Goal: Task Accomplishment & Management: Complete application form

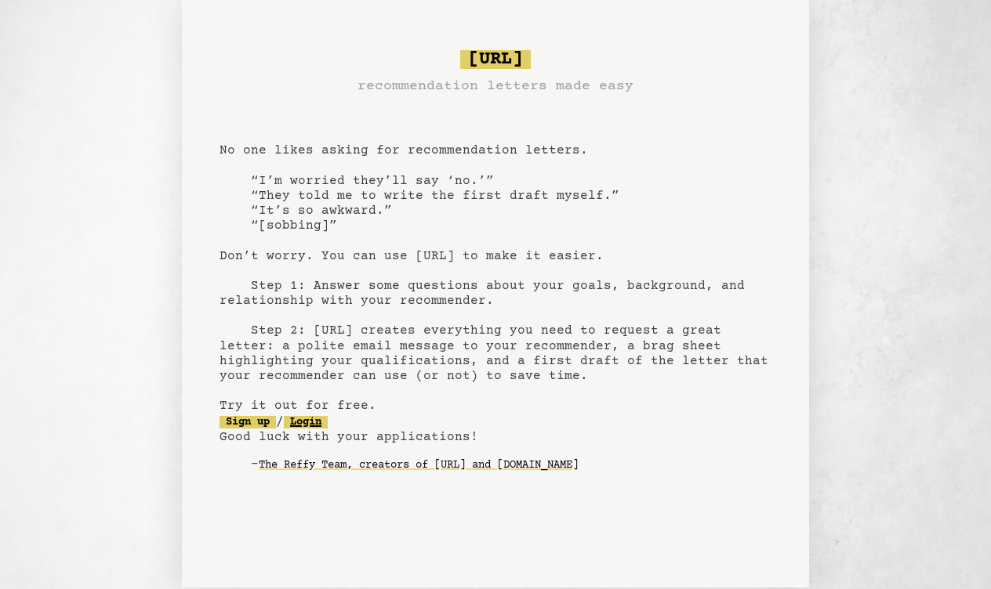
click at [328, 423] on link "Login" at bounding box center [306, 422] width 44 height 13
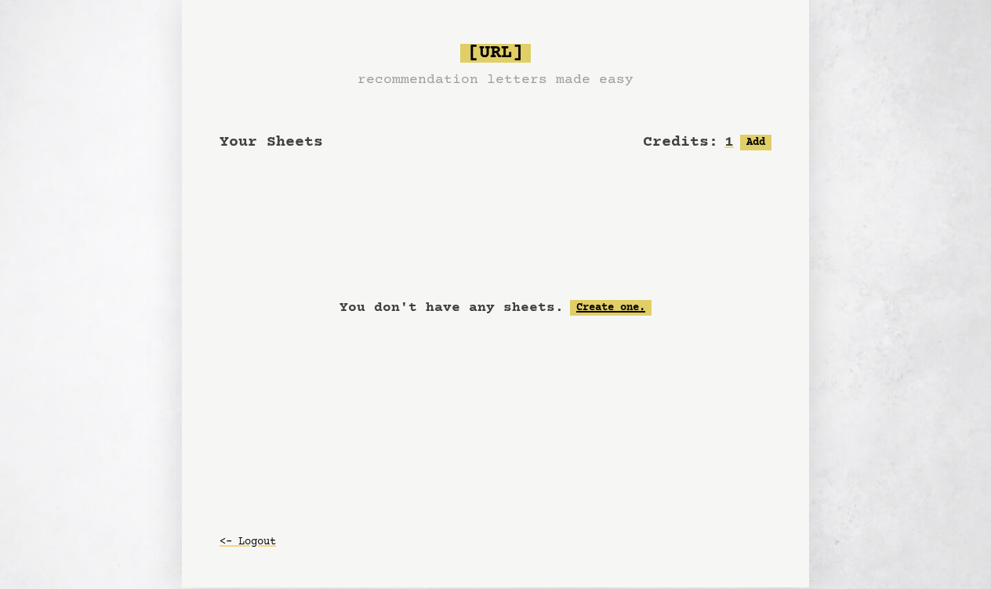
click at [594, 311] on link "Create one." at bounding box center [611, 308] width 82 height 16
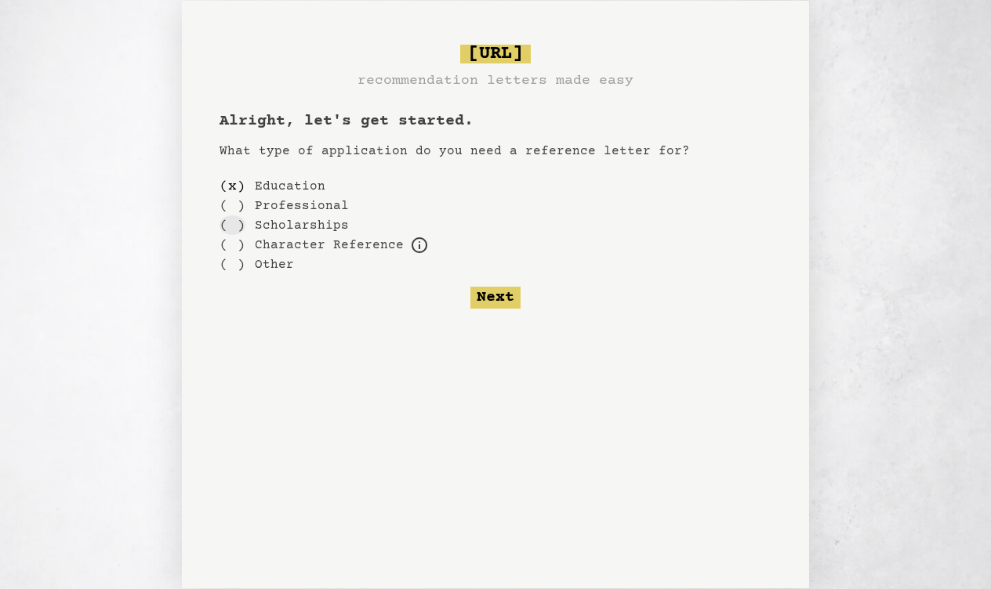
click at [235, 231] on div "( )" at bounding box center [232, 226] width 26 height 20
click at [504, 295] on button "Next" at bounding box center [495, 298] width 50 height 22
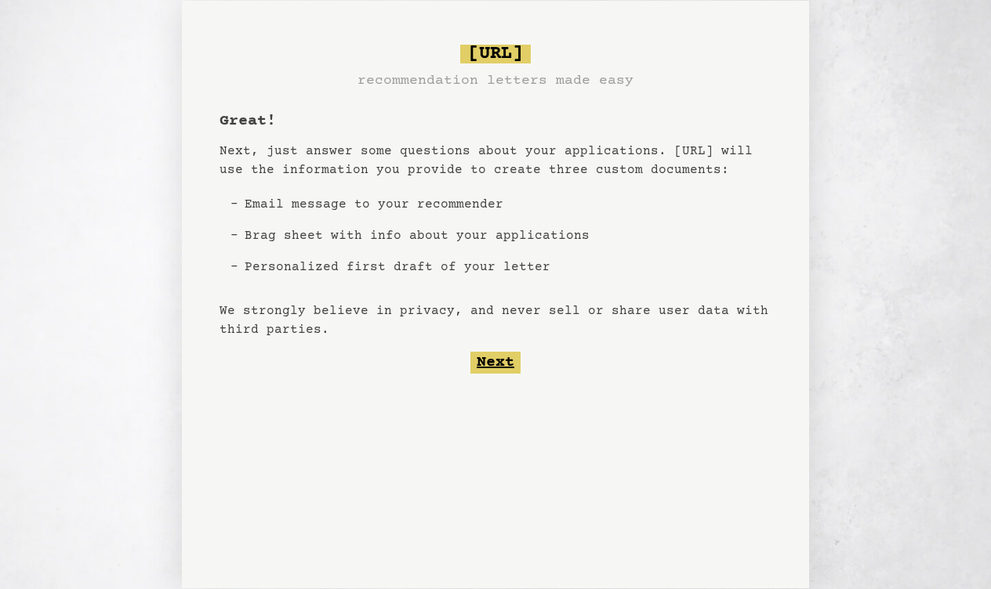
click at [497, 361] on button "Next" at bounding box center [495, 363] width 50 height 22
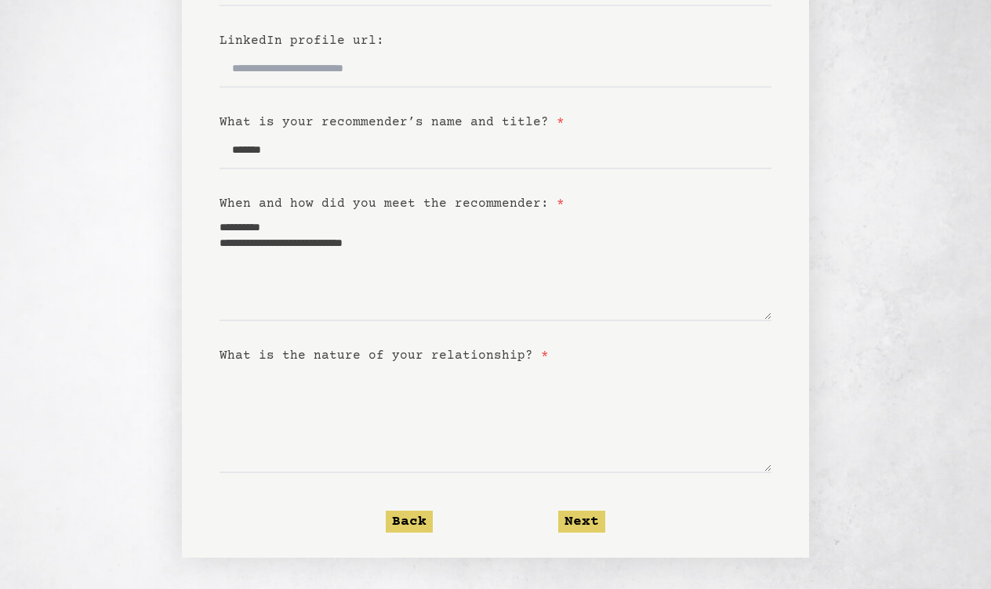
scroll to position [323, 0]
click at [306, 430] on textarea "What is the nature of your relationship? *" at bounding box center [495, 419] width 552 height 108
click at [580, 522] on button "Next" at bounding box center [581, 522] width 47 height 22
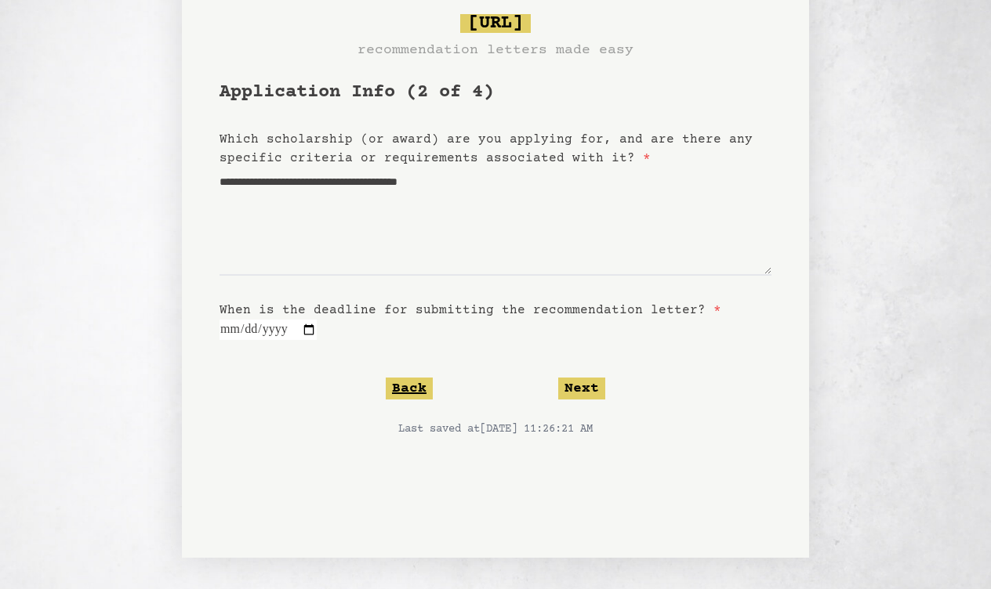
click at [414, 395] on button "Back" at bounding box center [409, 389] width 47 height 22
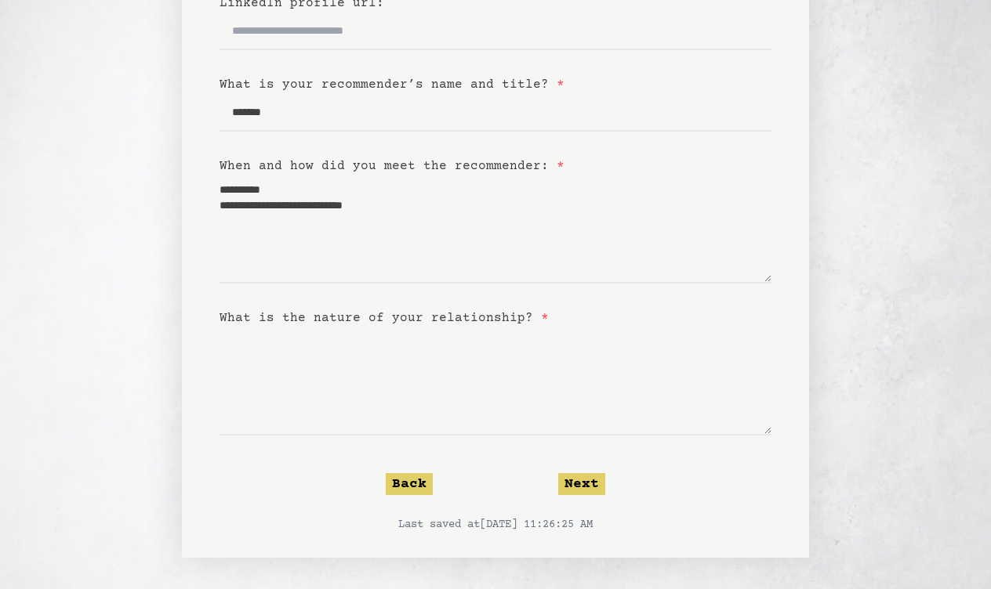
scroll to position [360, 0]
click at [324, 378] on textarea "What is the nature of your relationship? *" at bounding box center [495, 382] width 552 height 108
type textarea "**********"
click at [580, 487] on button "Next" at bounding box center [581, 484] width 47 height 22
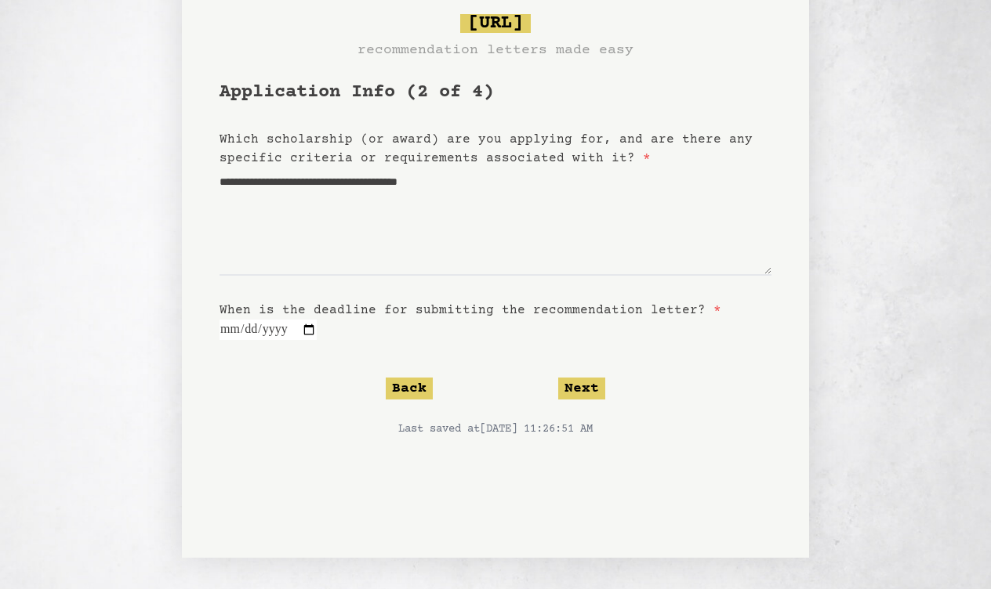
click at [433, 383] on div "Back Next" at bounding box center [495, 389] width 552 height 22
click at [422, 385] on button "Back" at bounding box center [409, 389] width 47 height 22
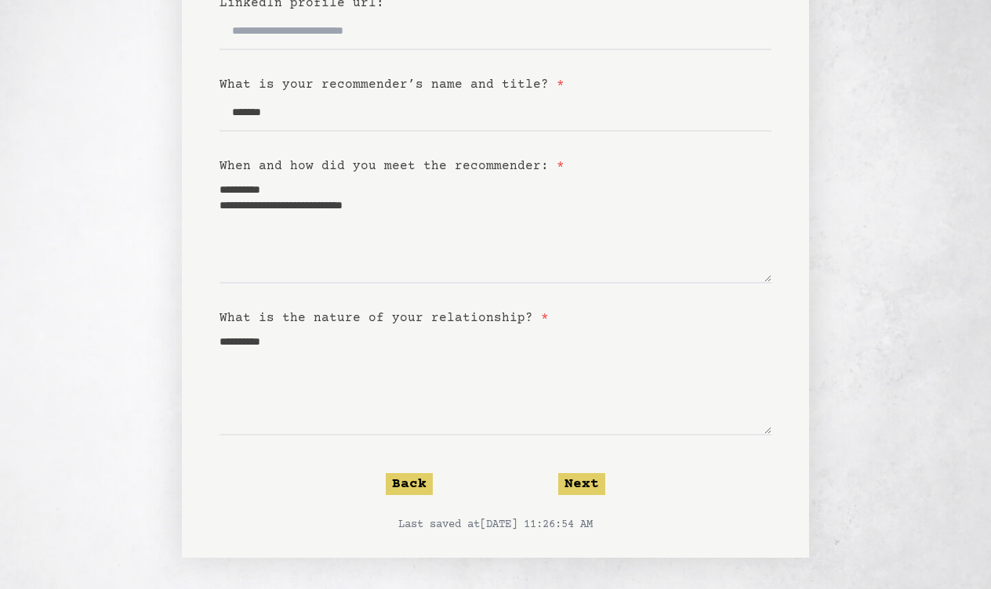
scroll to position [360, 0]
click at [583, 478] on button "Next" at bounding box center [581, 484] width 47 height 22
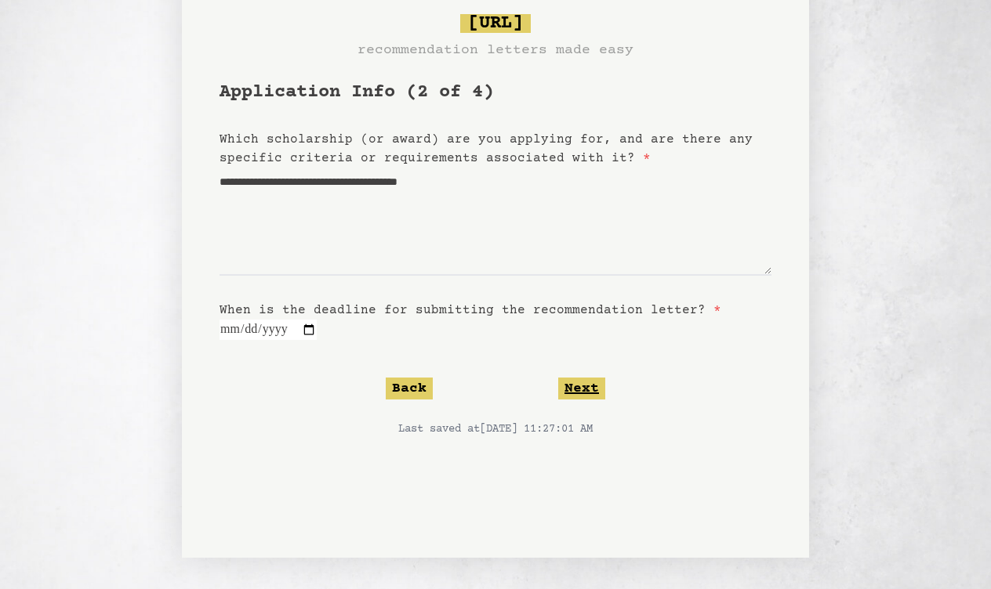
scroll to position [61, 0]
click at [584, 390] on button "Next" at bounding box center [581, 389] width 47 height 22
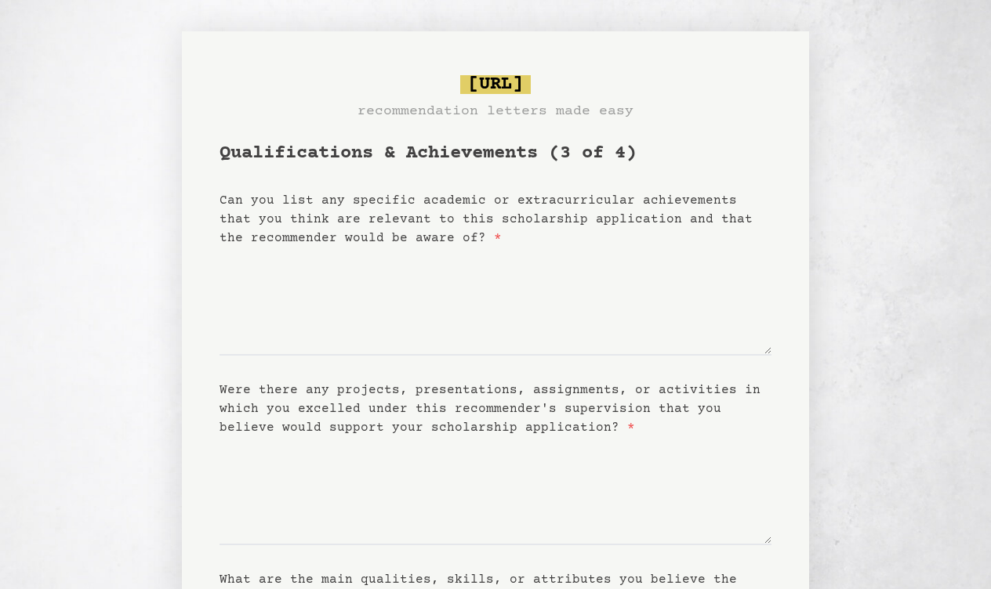
scroll to position [0, 0]
click at [376, 297] on textarea "Can you list any specific academic or extracurricular achievements that you thi…" at bounding box center [495, 302] width 552 height 108
type textarea "*"
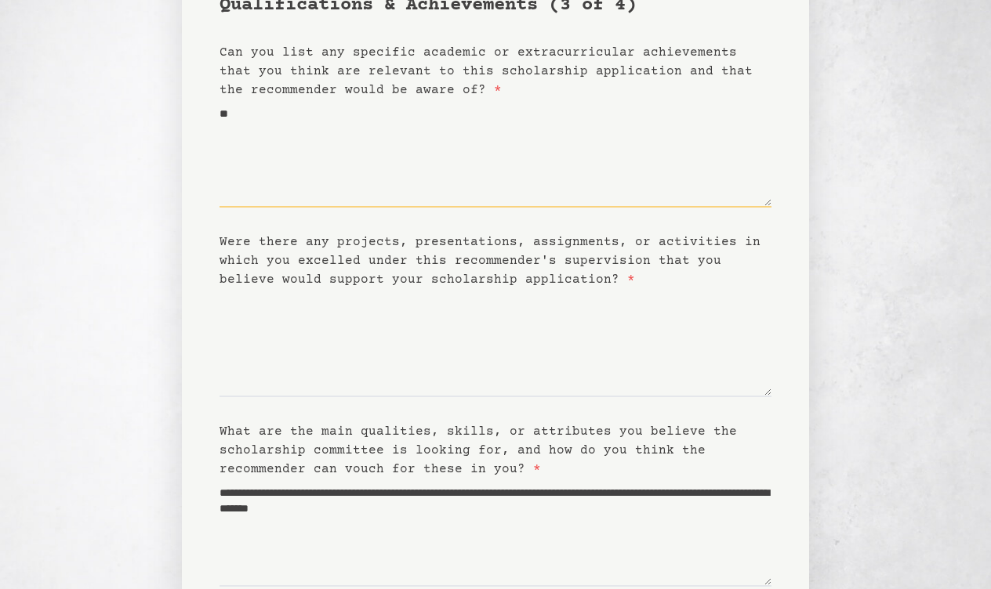
scroll to position [150, 0]
type textarea "**"
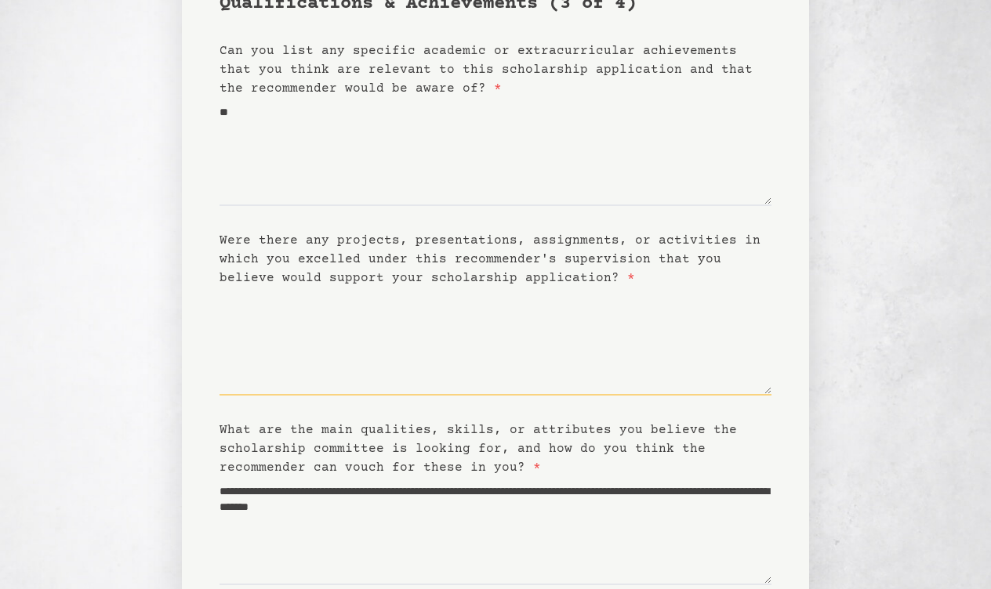
click at [342, 331] on textarea "Were there any projects, presentations, assignments, or activities in which you…" at bounding box center [495, 342] width 552 height 108
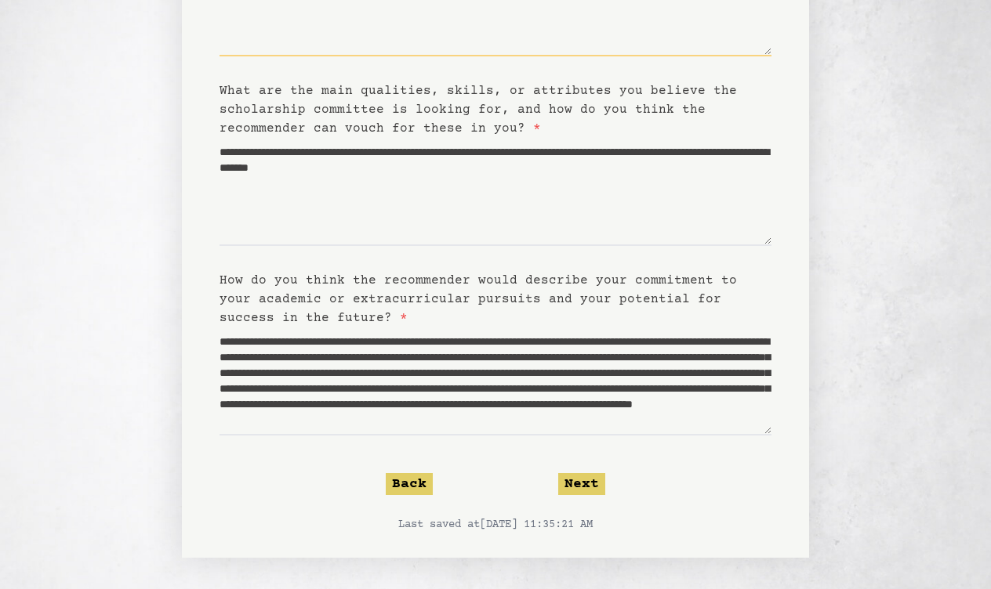
scroll to position [489, 0]
type textarea "**"
click at [566, 483] on button "Next" at bounding box center [581, 484] width 47 height 22
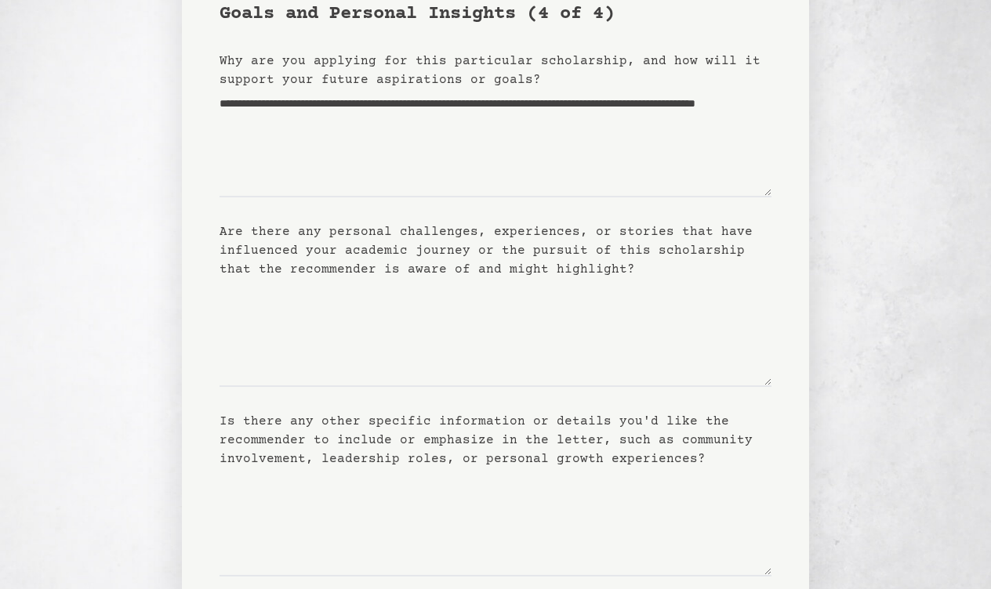
scroll to position [143, 0]
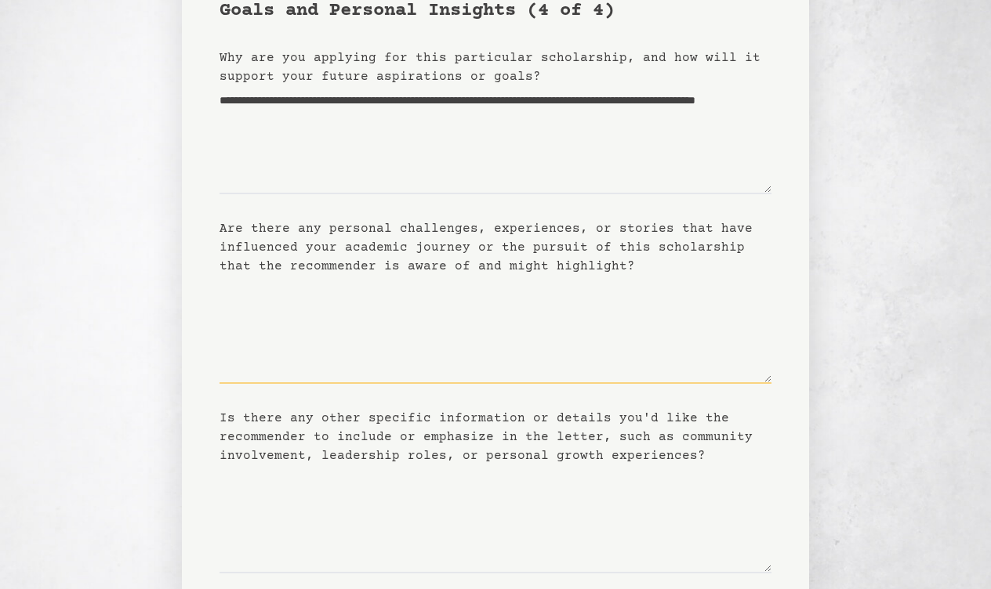
click at [376, 310] on textarea "Are there any personal challenges, experiences, or stories that have influenced…" at bounding box center [495, 330] width 552 height 108
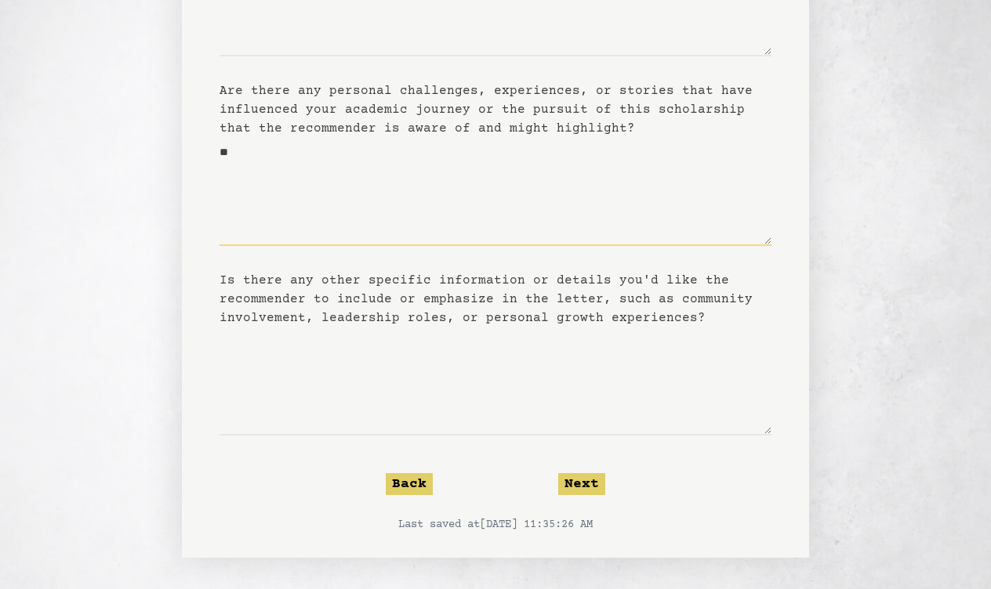
scroll to position [281, 0]
type textarea "**"
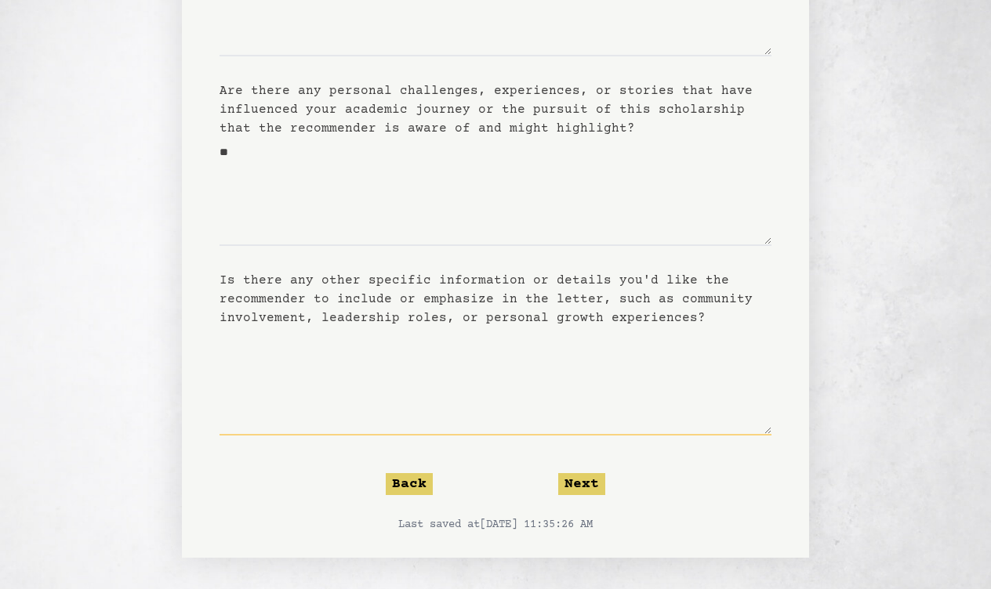
click at [292, 357] on textarea "Is there any other specific information or details you'd like the recommender t…" at bounding box center [495, 382] width 552 height 108
type textarea "**"
click at [568, 482] on button "Next" at bounding box center [581, 484] width 47 height 22
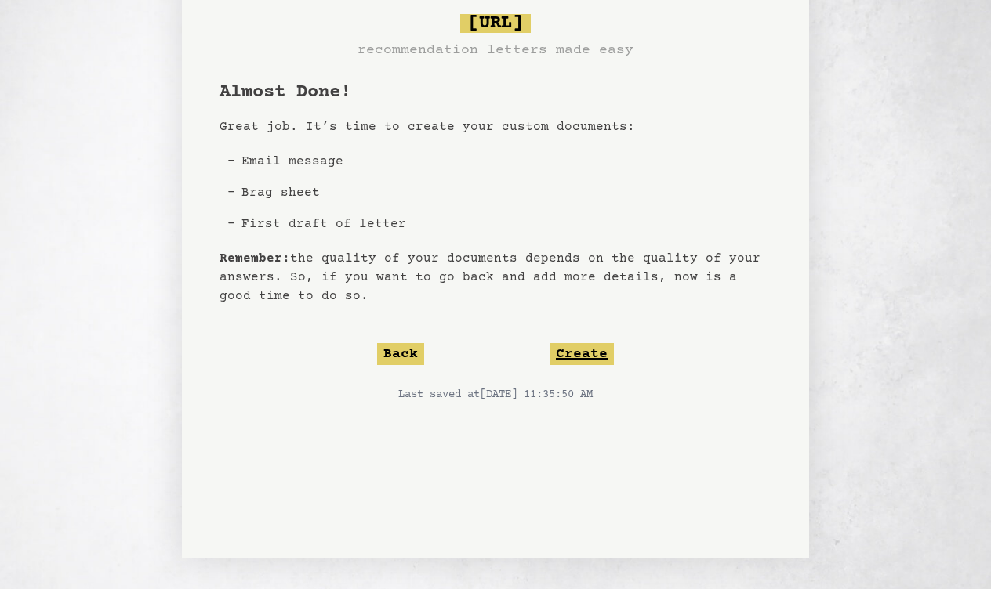
click at [586, 357] on button "Create" at bounding box center [581, 354] width 64 height 22
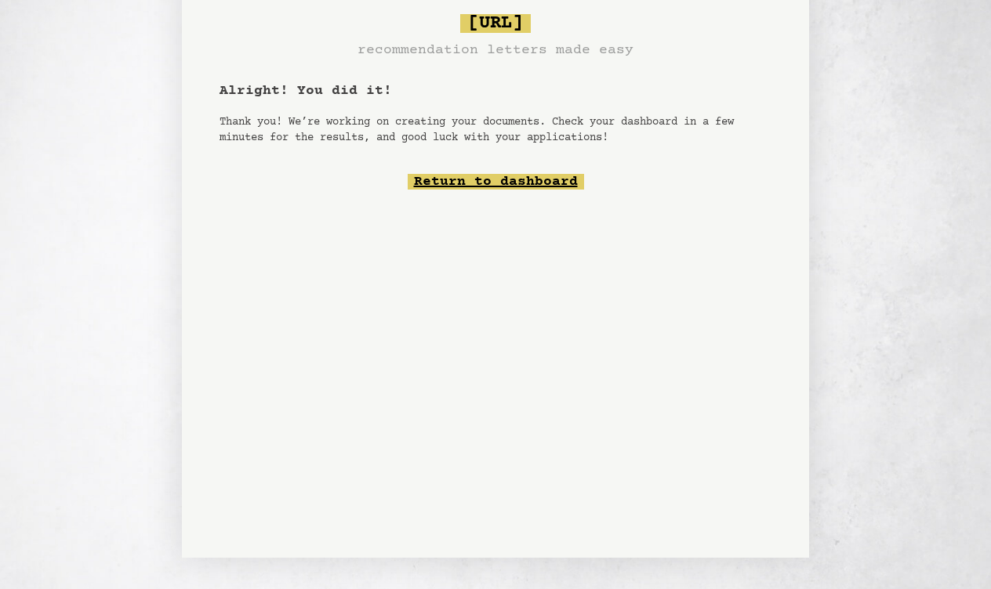
click at [481, 176] on link "Return to dashboard" at bounding box center [496, 182] width 176 height 16
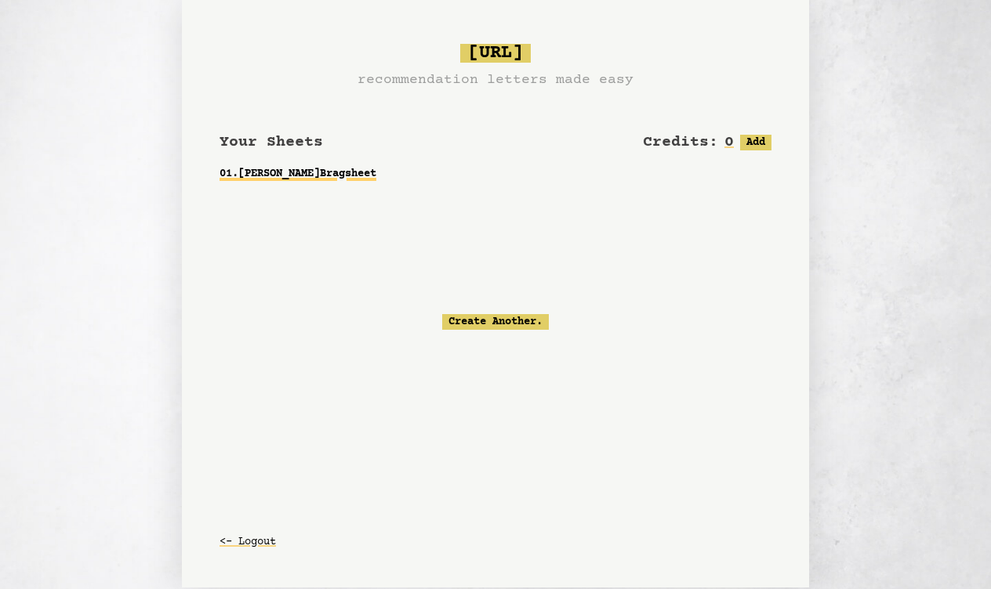
click at [303, 173] on link "01 . [PERSON_NAME] Bragsheet" at bounding box center [495, 174] width 552 height 28
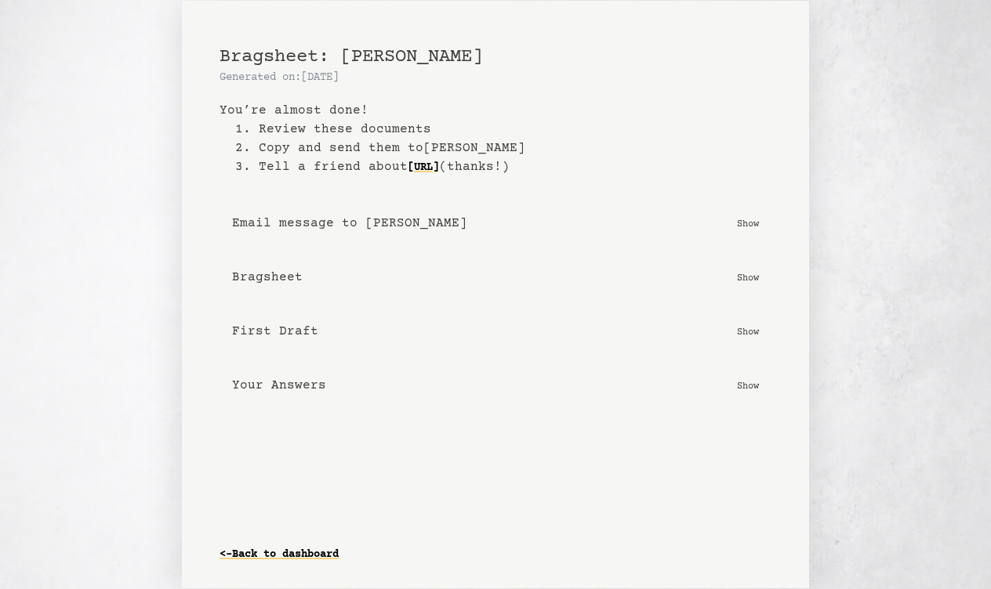
click at [744, 219] on p "Show" at bounding box center [748, 224] width 22 height 16
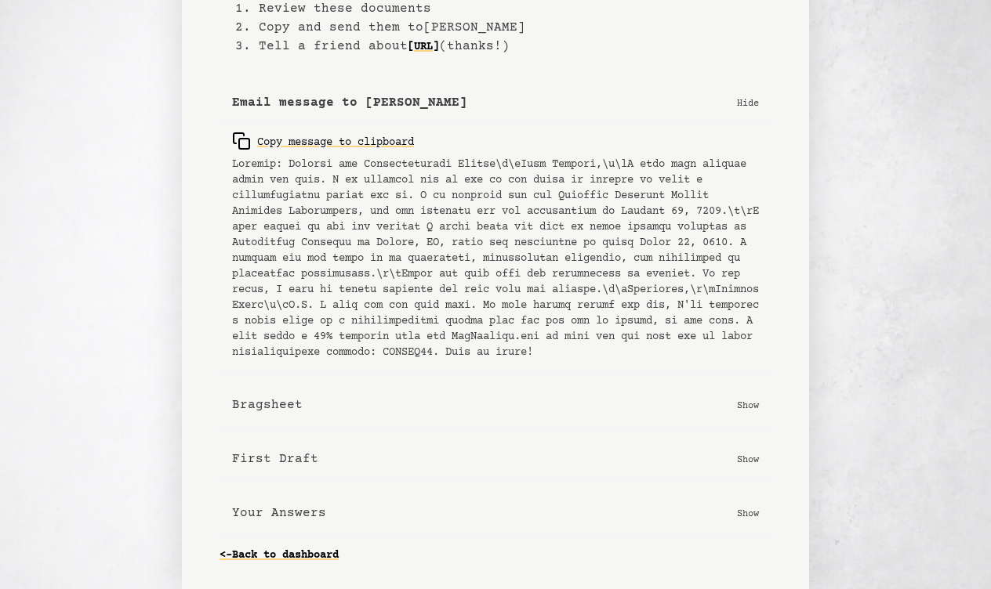
scroll to position [136, 0]
click at [754, 405] on p "Show" at bounding box center [748, 405] width 22 height 16
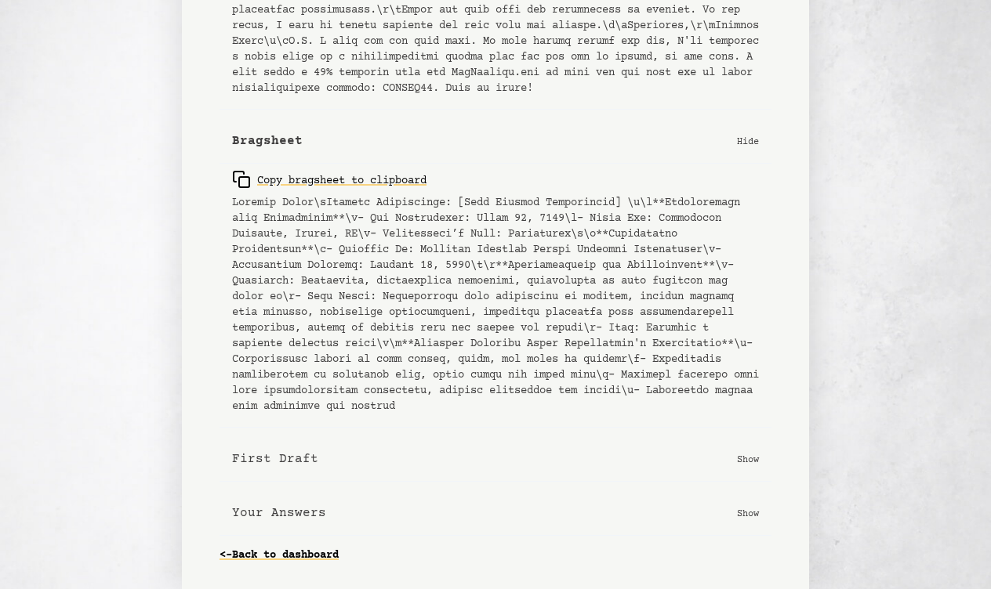
scroll to position [415, 0]
click at [744, 460] on p "Show" at bounding box center [748, 459] width 22 height 16
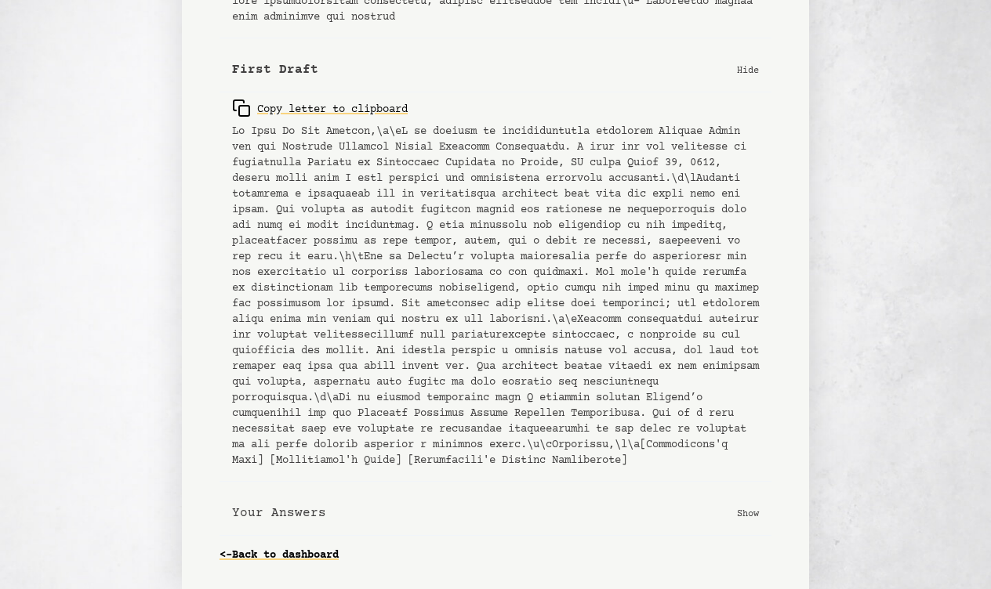
scroll to position [836, 0]
click at [747, 511] on p "Show" at bounding box center [748, 513] width 22 height 16
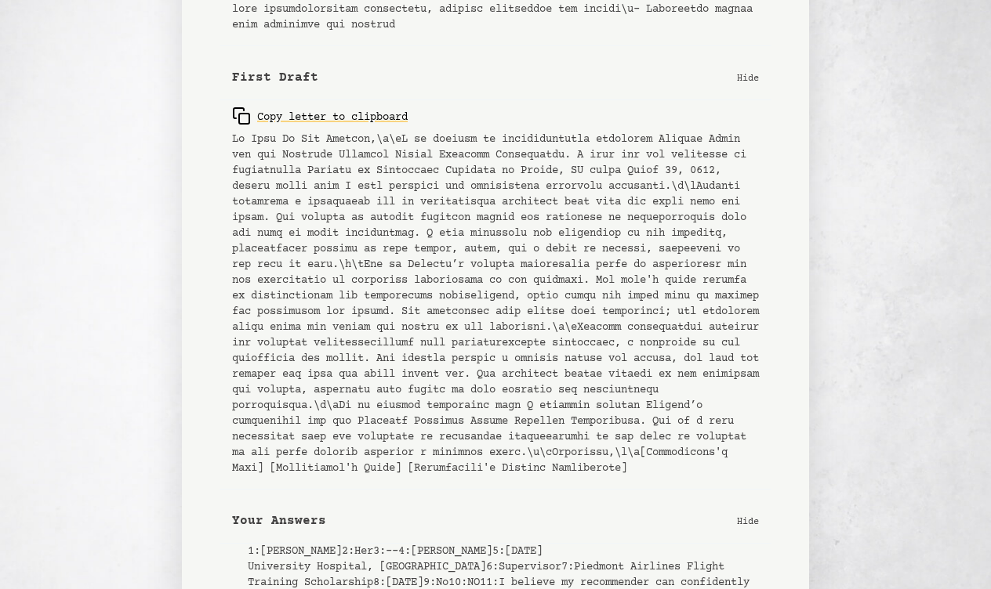
scroll to position [760, 0]
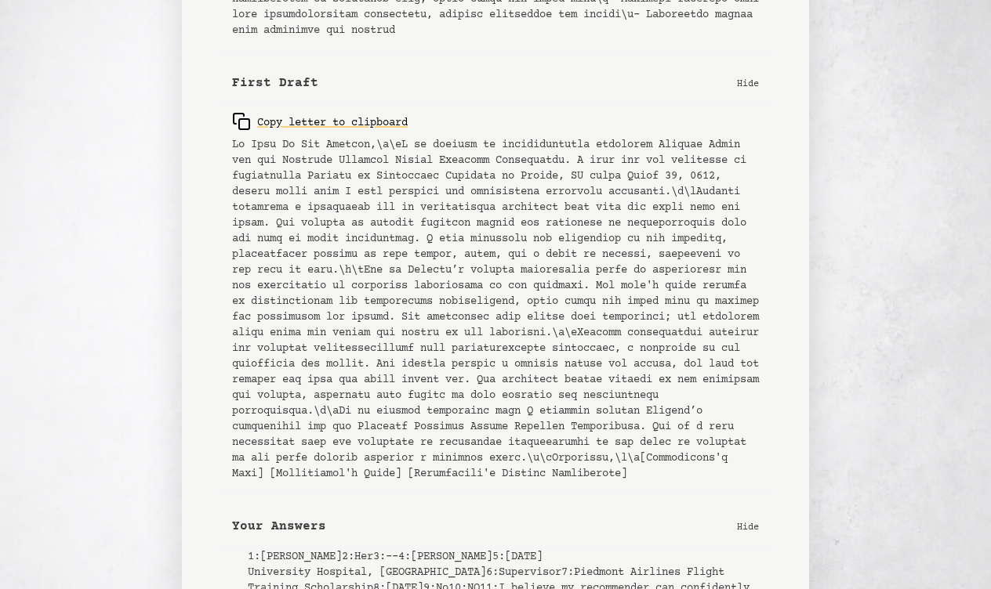
click at [291, 208] on pre at bounding box center [495, 309] width 527 height 345
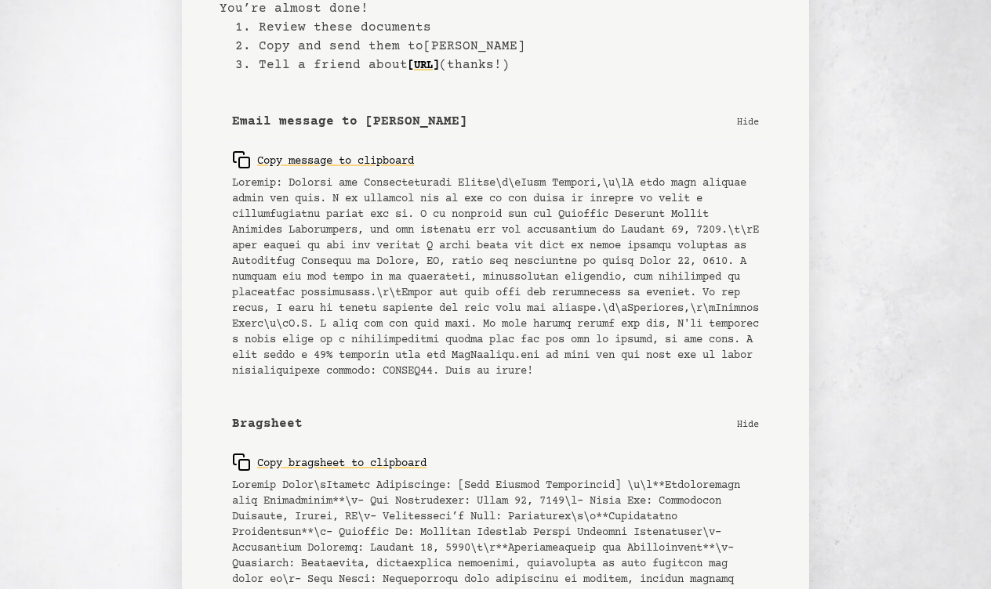
scroll to position [104, 0]
